Goal: Transaction & Acquisition: Obtain resource

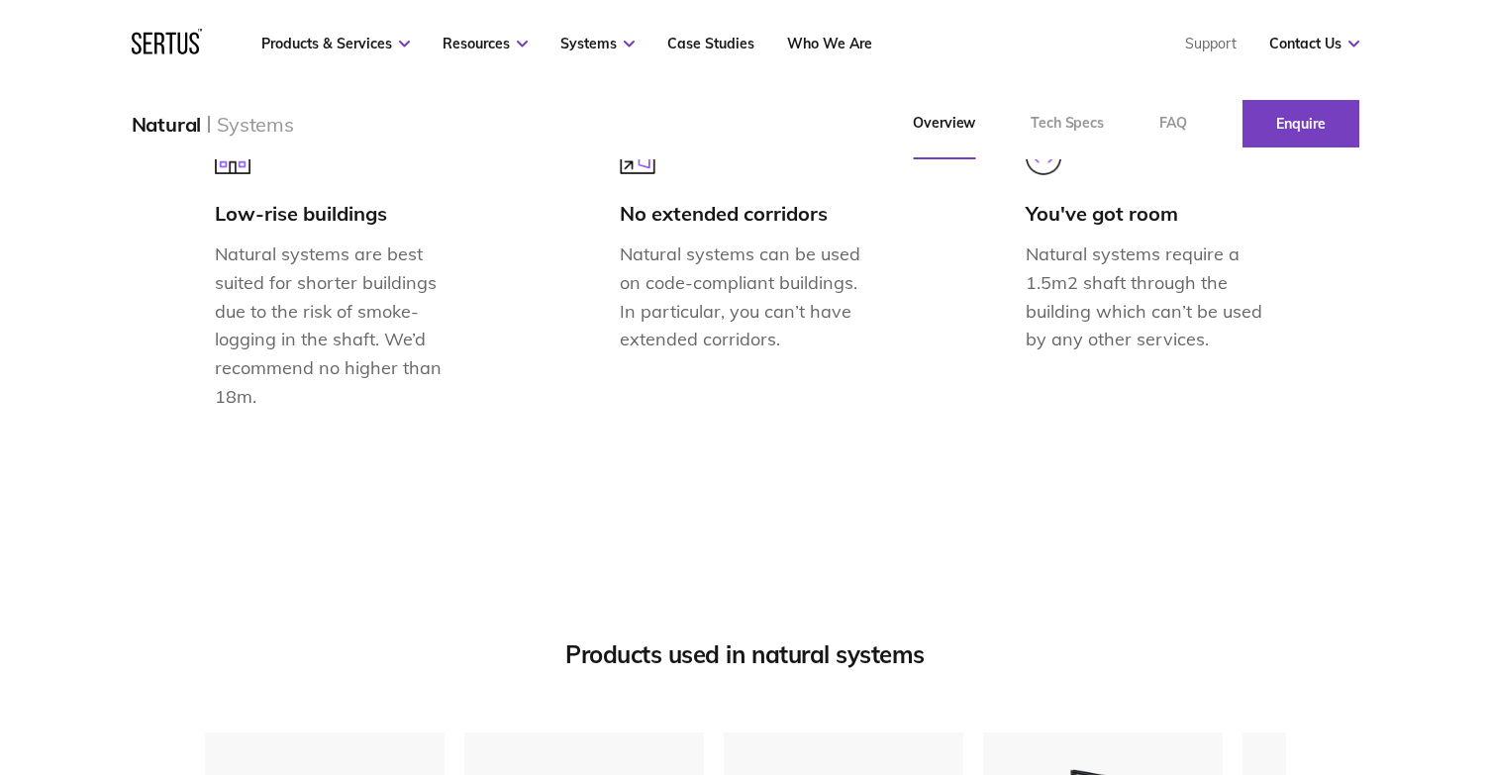
scroll to position [2079, 0]
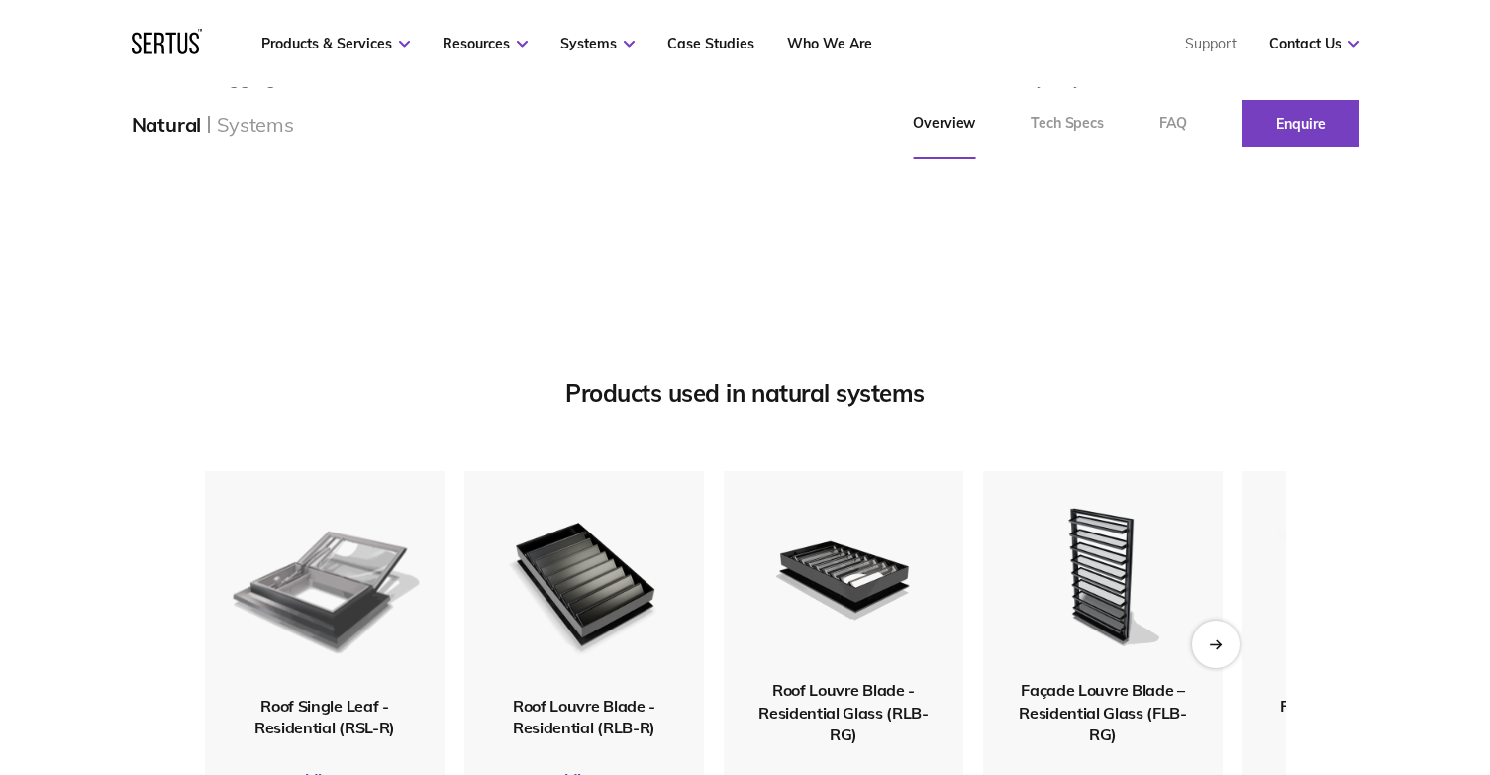
click at [337, 620] on img at bounding box center [324, 582] width 193 height 228
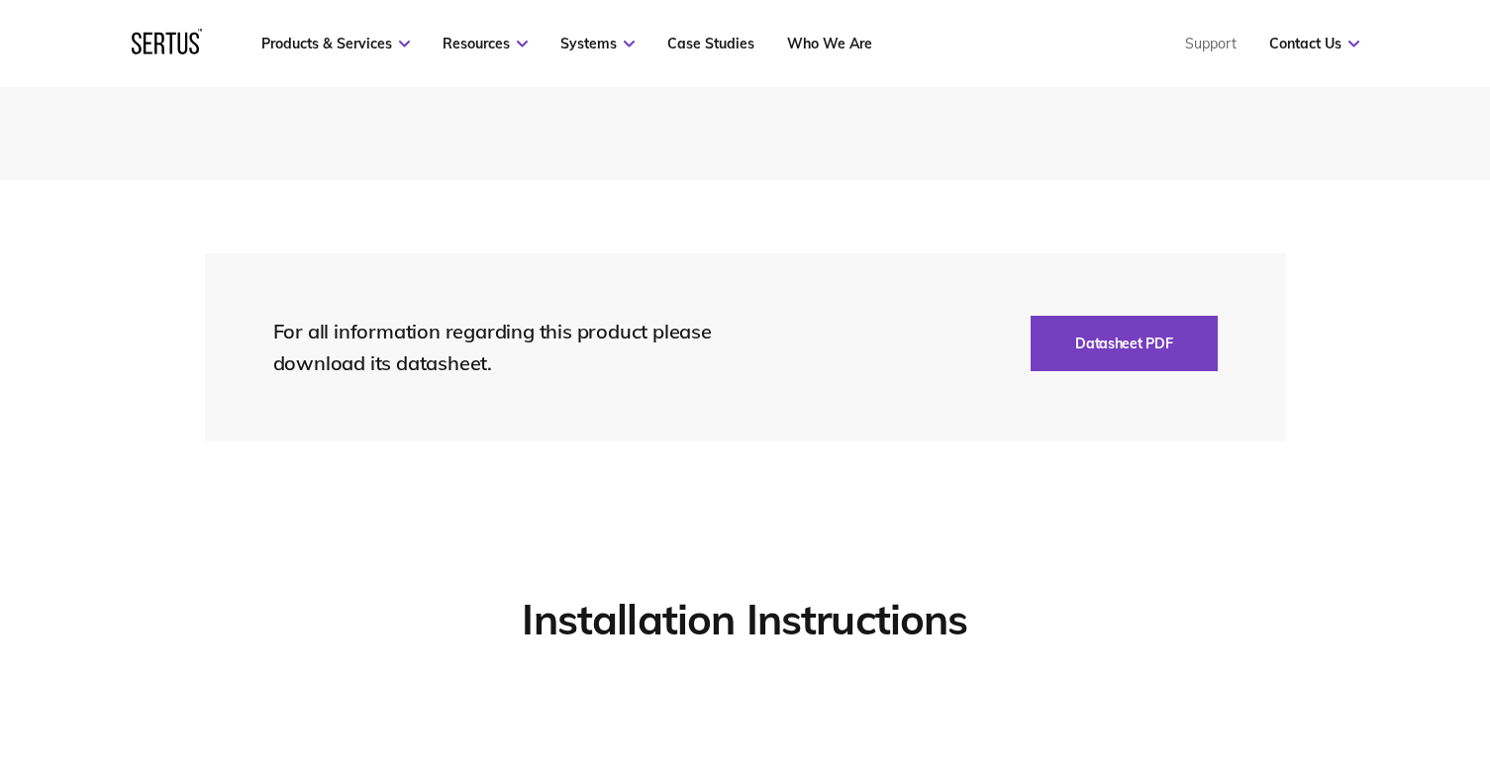
scroll to position [4257, 0]
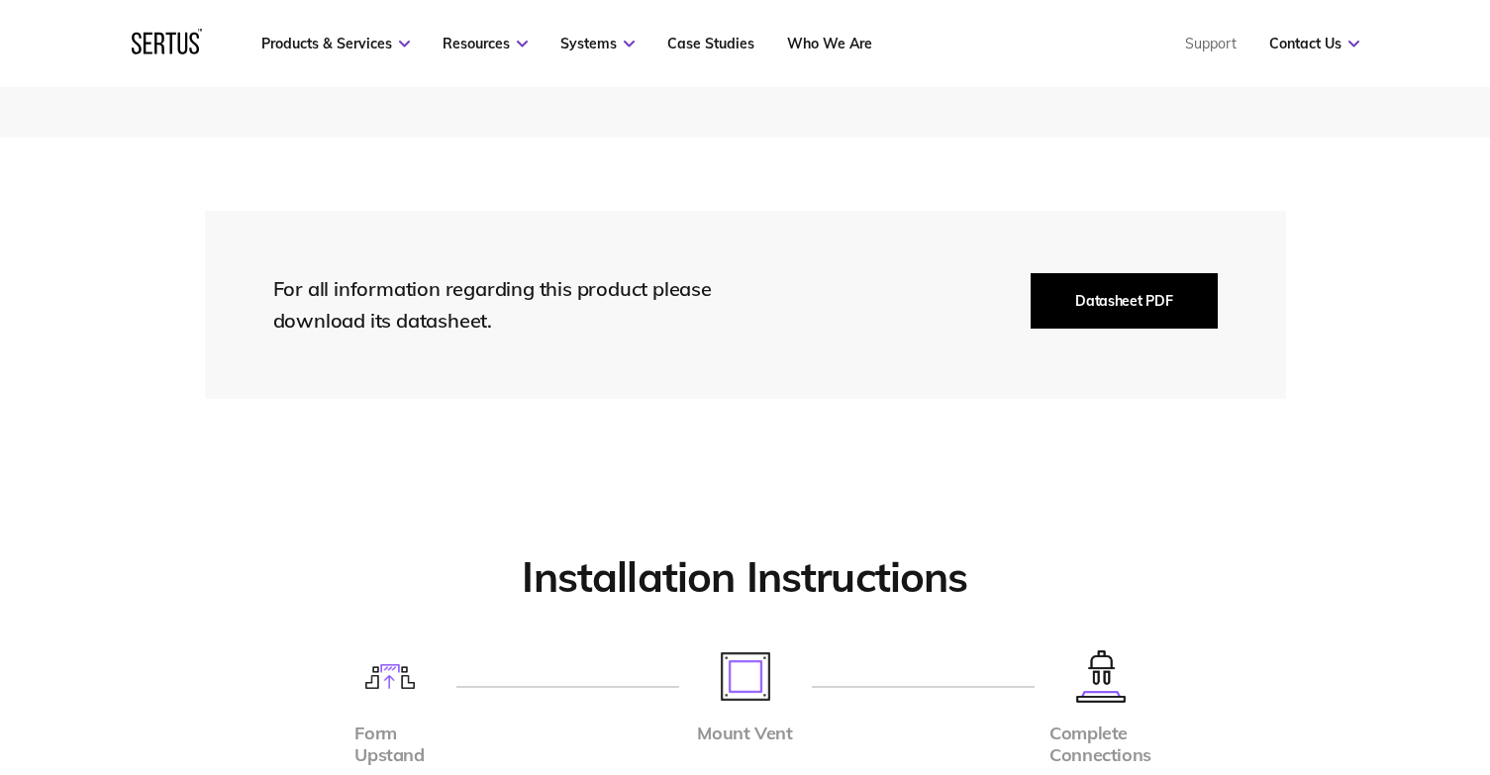
click at [1120, 297] on button "Datasheet PDF" at bounding box center [1123, 300] width 186 height 55
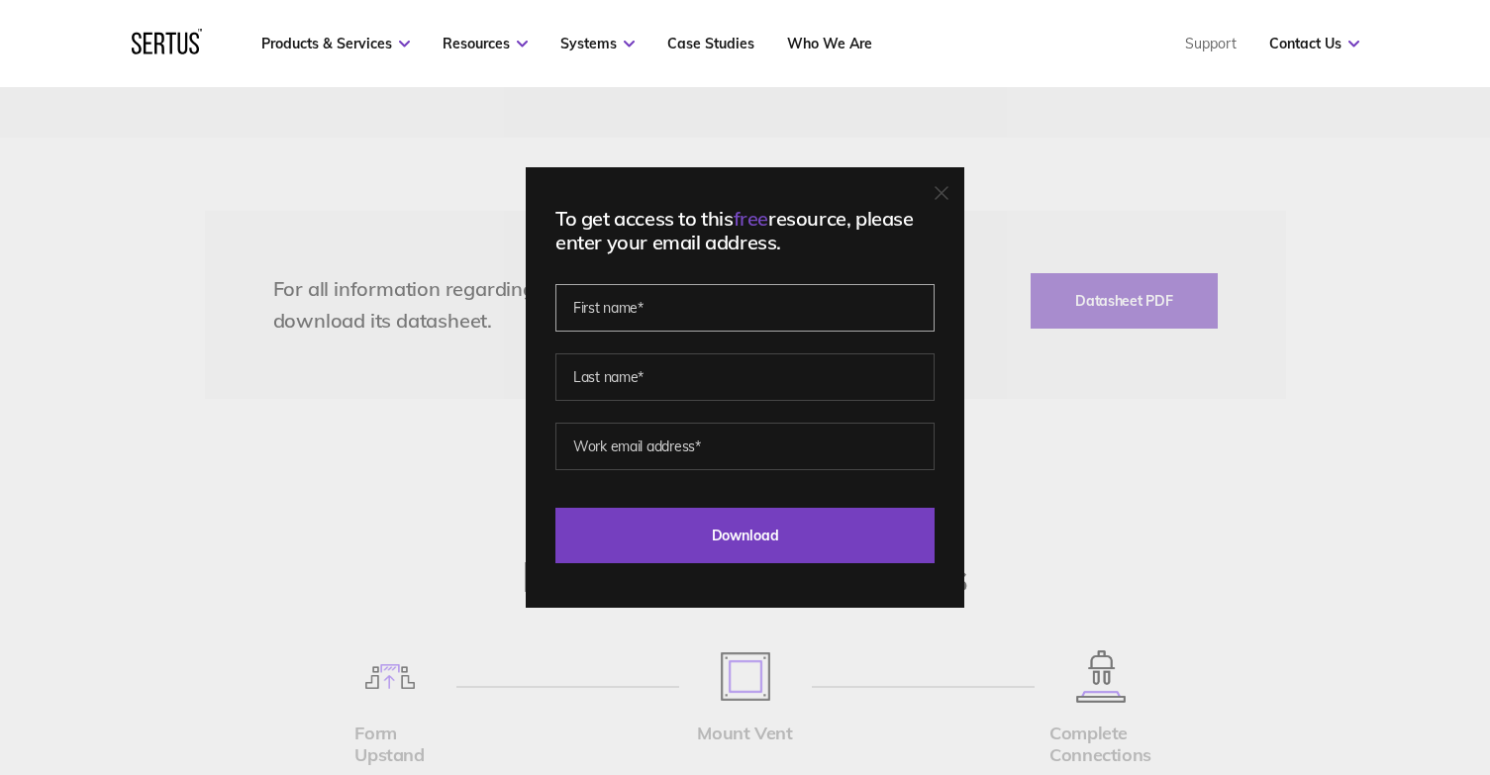
click at [668, 300] on input "text" at bounding box center [744, 308] width 379 height 48
click at [649, 291] on input "text" at bounding box center [744, 308] width 379 height 48
type input "[PERSON_NAME]"
click at [630, 377] on input "text" at bounding box center [744, 377] width 379 height 48
type input "[PERSON_NAME]"
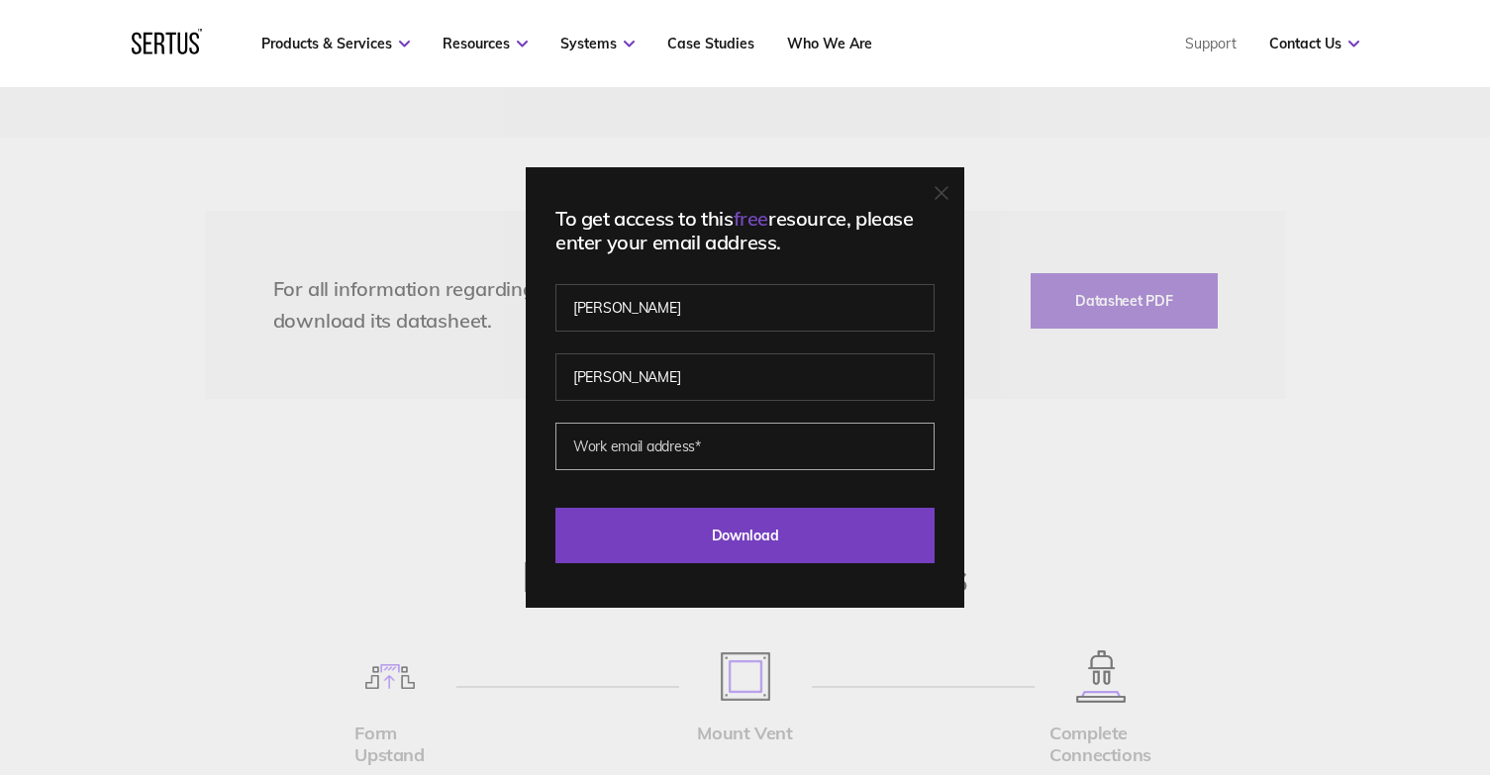
click at [664, 451] on input "email" at bounding box center [744, 447] width 379 height 48
type input "[EMAIL_ADDRESS][DOMAIN_NAME]"
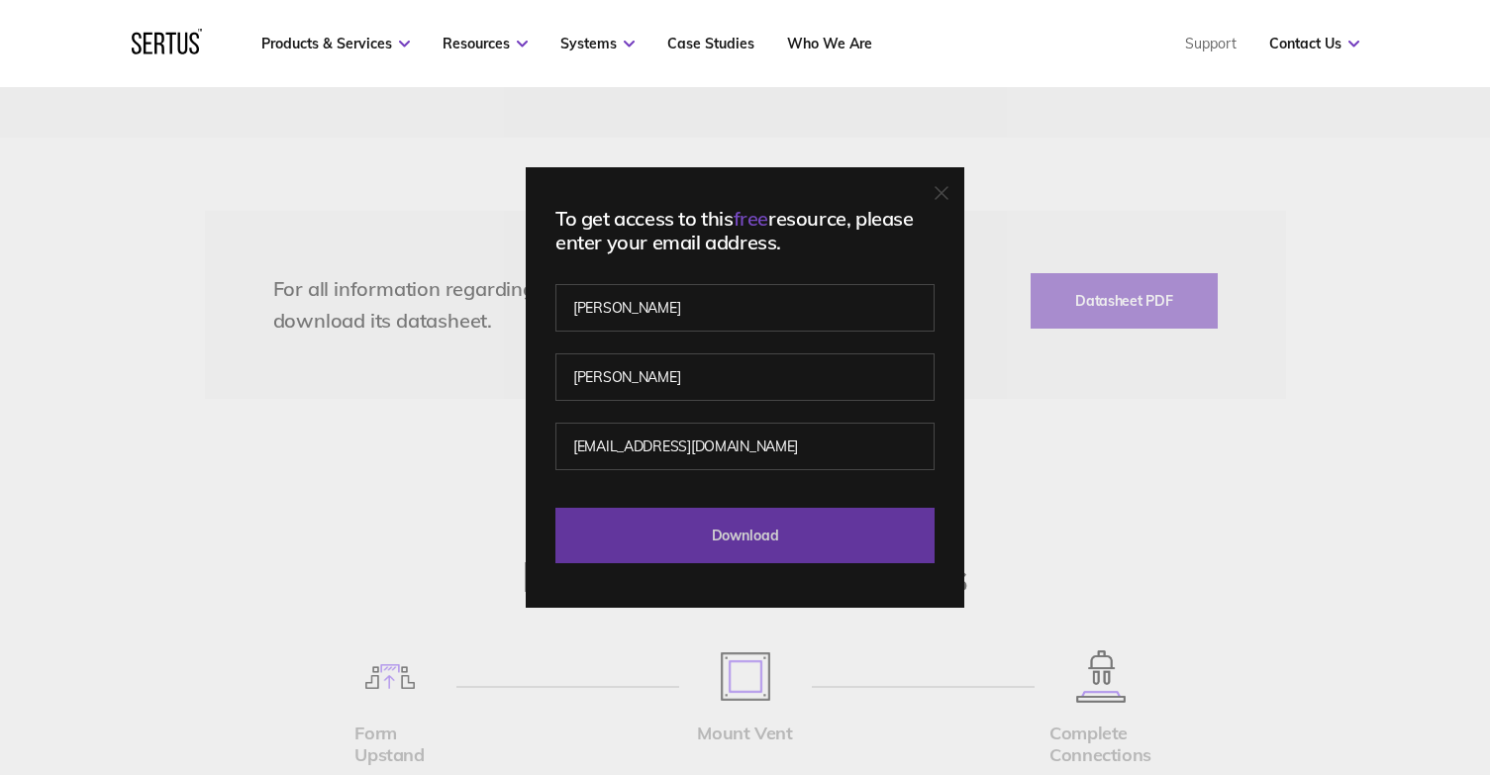
click at [729, 534] on input "Download" at bounding box center [744, 535] width 379 height 55
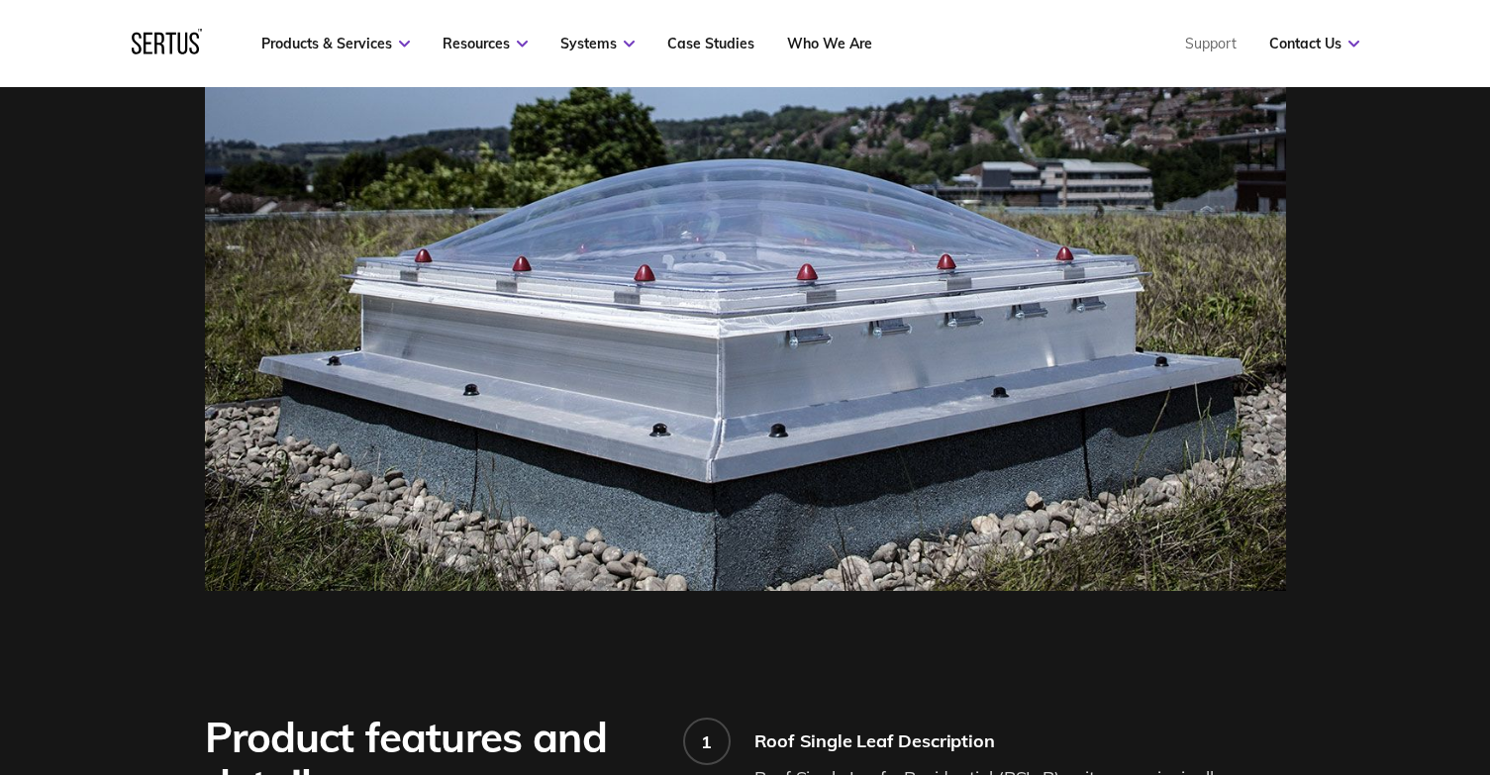
scroll to position [594, 0]
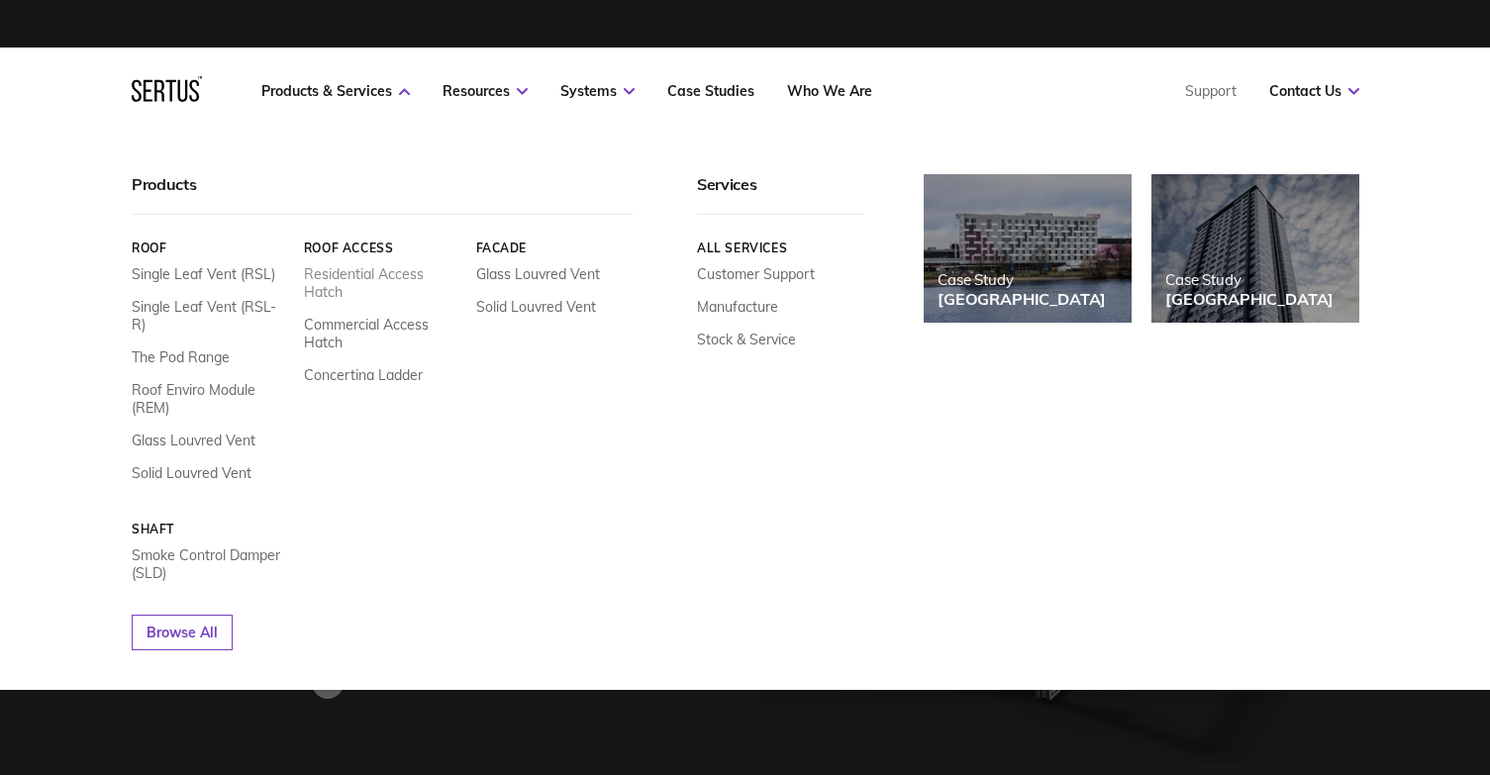
click at [373, 276] on link "Residential Access Hatch" at bounding box center [381, 283] width 157 height 36
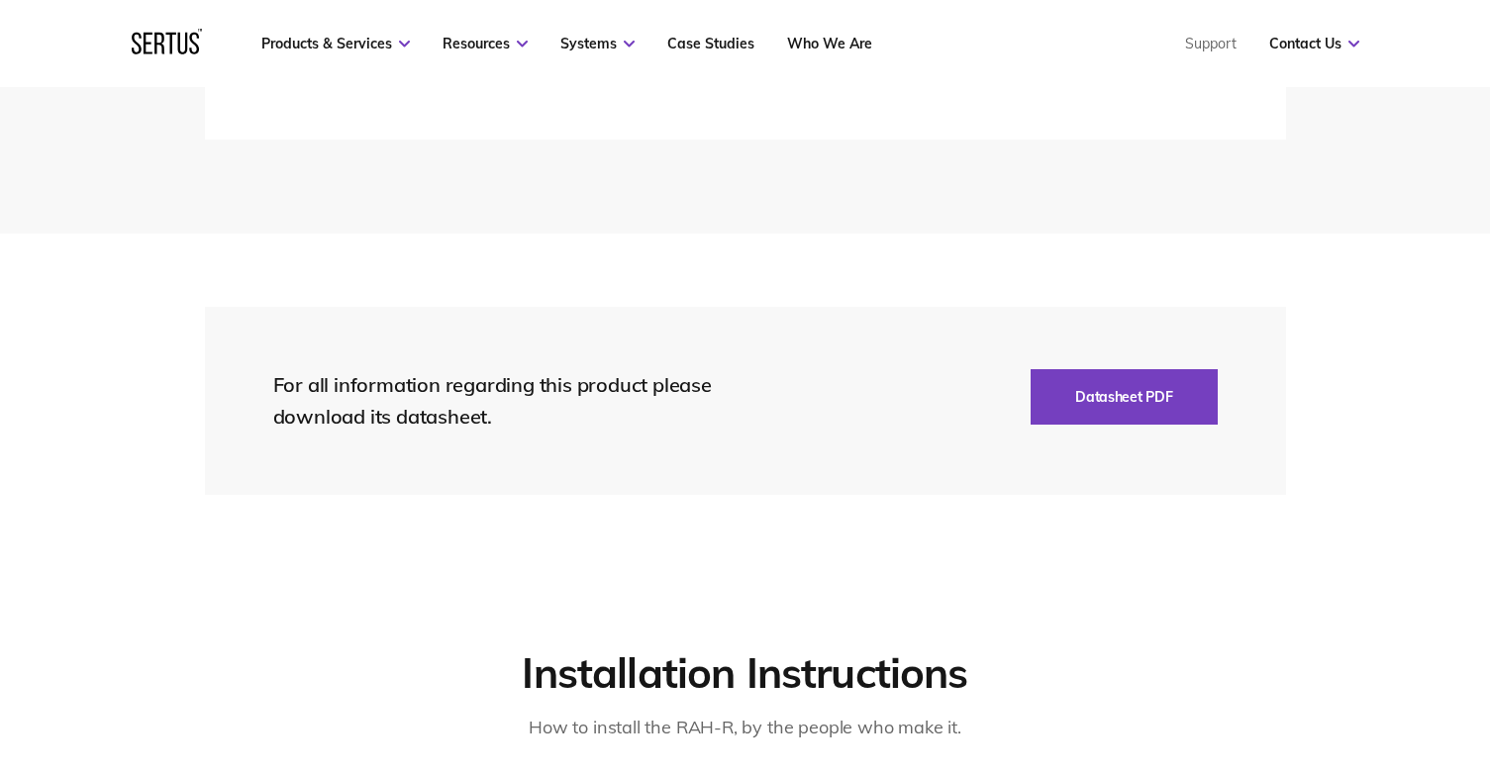
scroll to position [3762, 0]
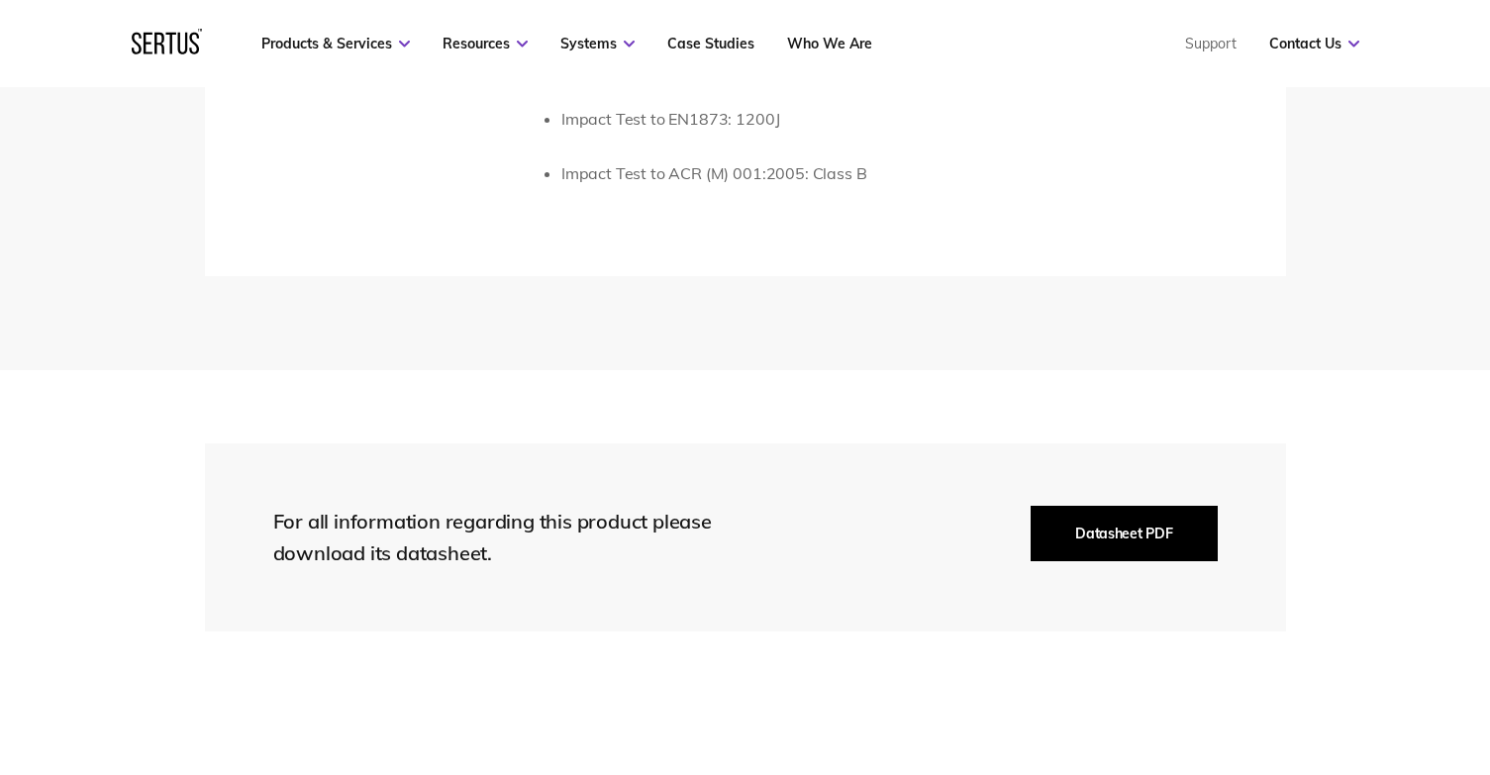
click at [1117, 506] on button "Datasheet PDF" at bounding box center [1123, 533] width 186 height 55
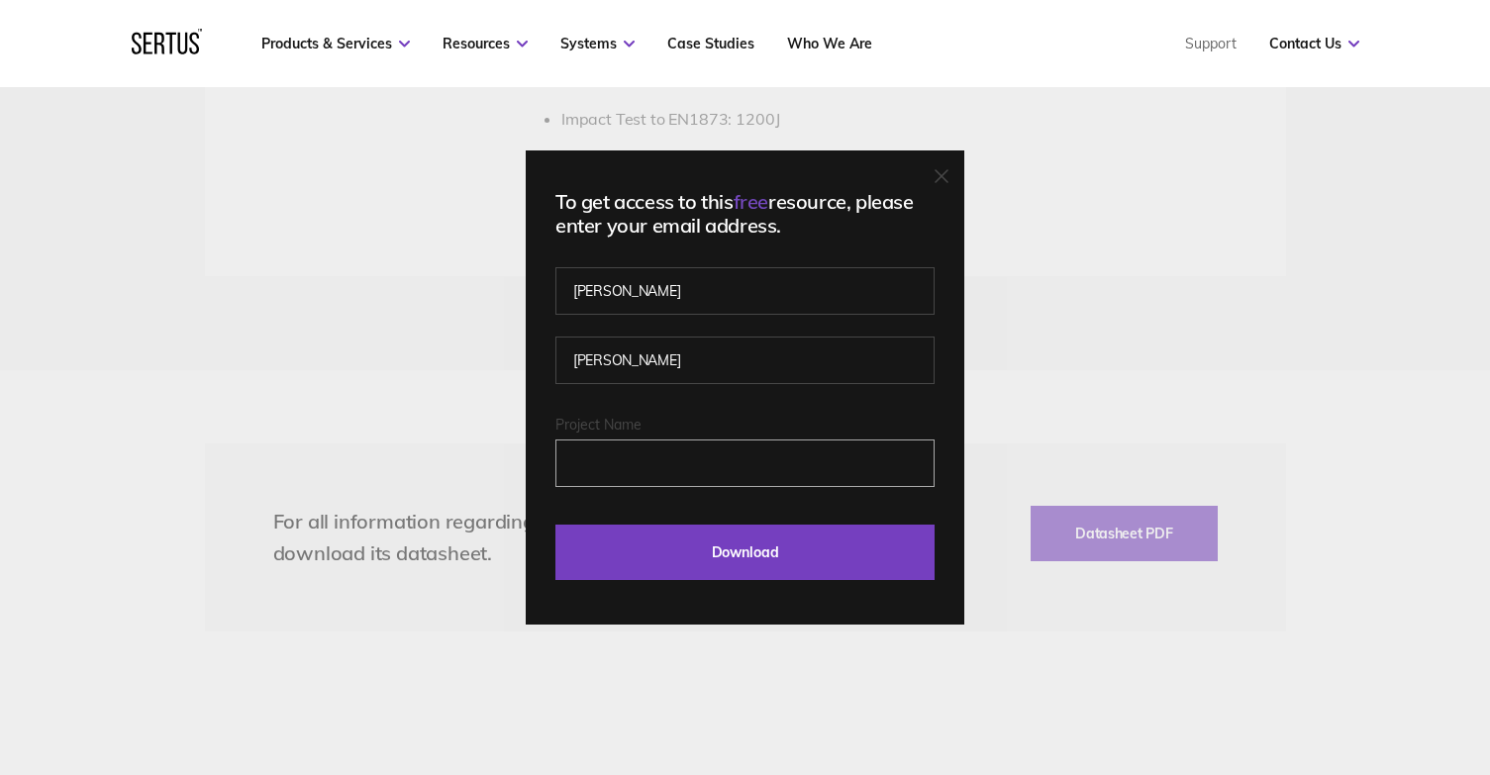
click at [616, 453] on input "Project Name" at bounding box center [744, 464] width 379 height 48
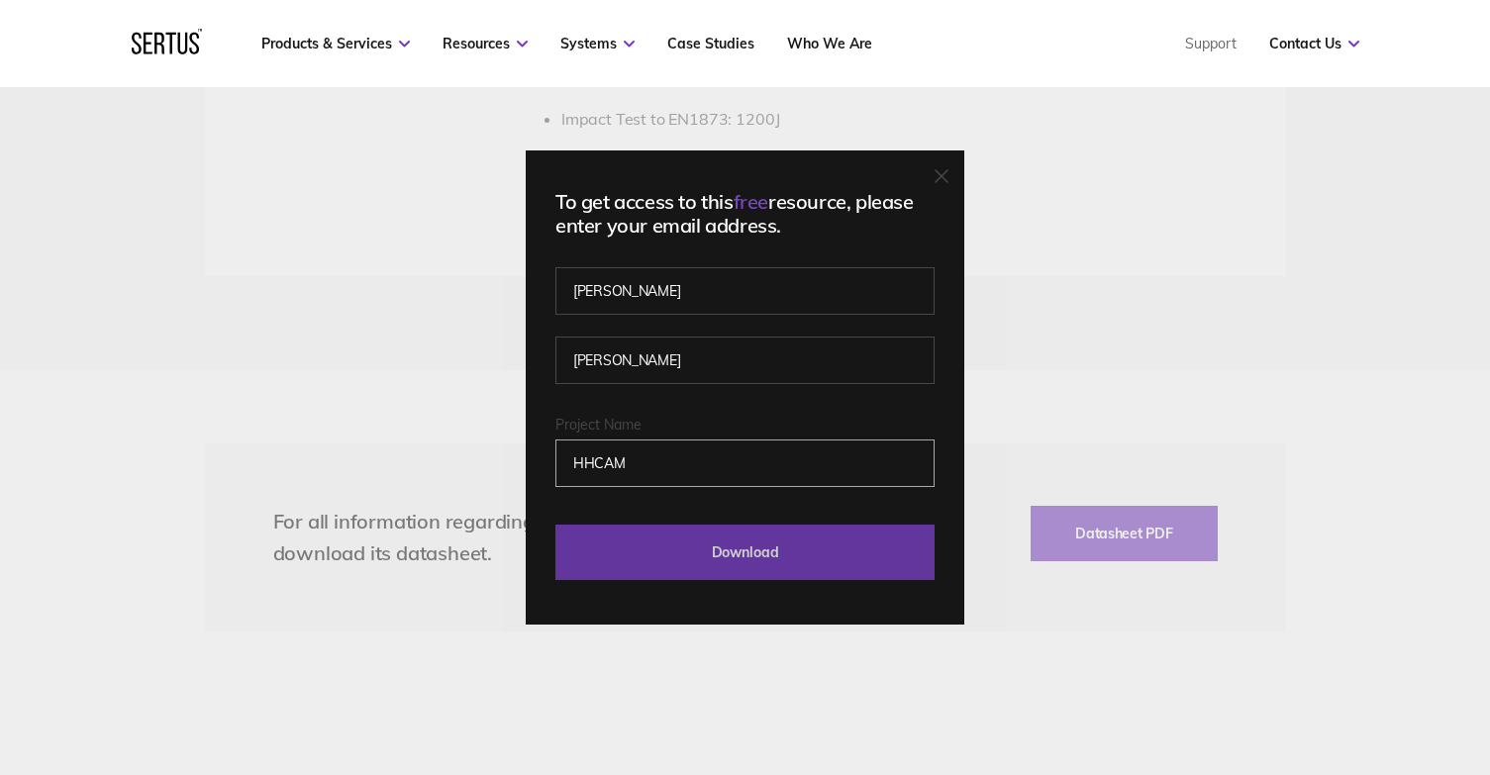
type input "HHCAM"
click at [831, 561] on input "Download" at bounding box center [744, 552] width 379 height 55
